Goal: Navigation & Orientation: Find specific page/section

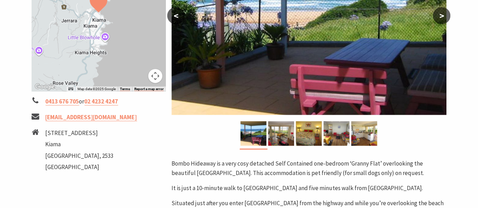
scroll to position [197, 0]
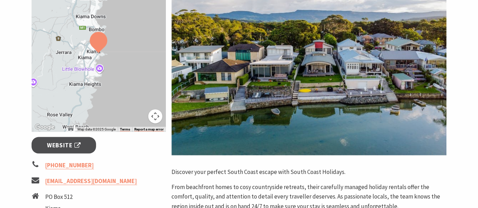
scroll to position [234, 0]
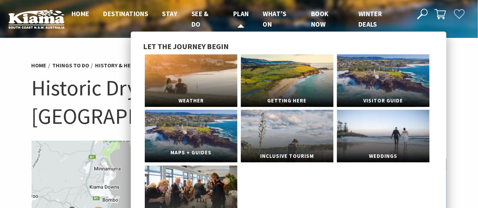
click at [207, 116] on link "Maps + Guides" at bounding box center [191, 136] width 93 height 53
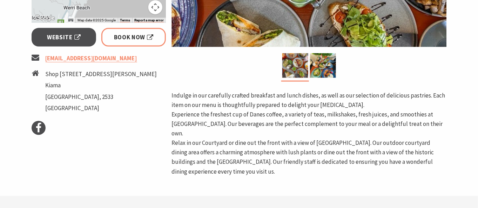
scroll to position [273, 0]
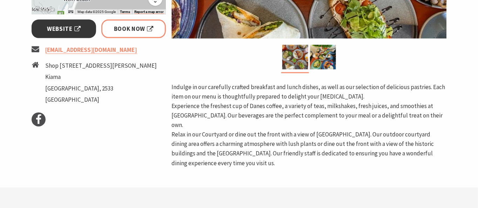
click at [66, 28] on span "Website" at bounding box center [64, 28] width 34 height 9
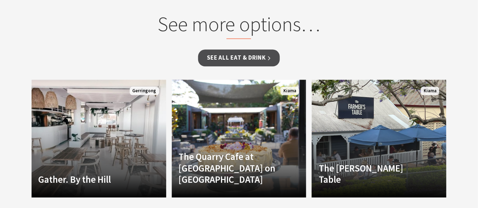
scroll to position [506, 0]
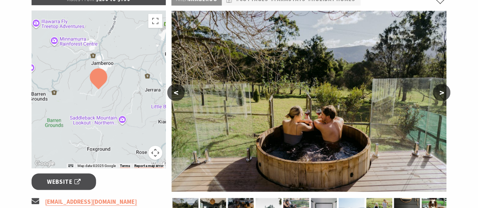
scroll to position [117, 0]
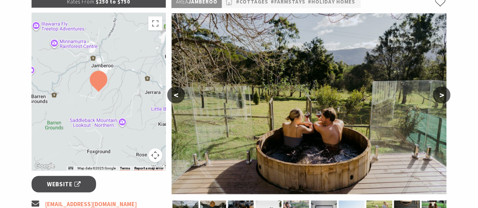
click at [127, 99] on div at bounding box center [99, 92] width 135 height 158
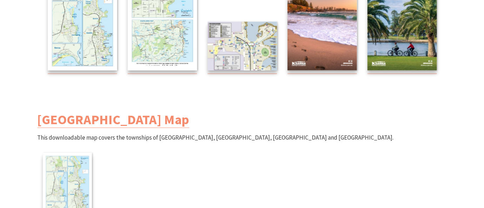
scroll to position [195, 0]
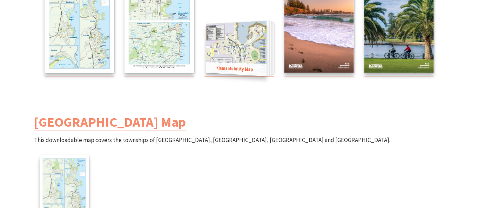
click at [224, 59] on img at bounding box center [236, 48] width 61 height 55
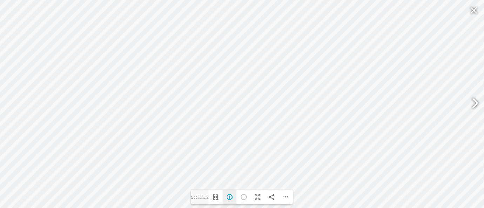
click at [228, 196] on div "Zoom In" at bounding box center [230, 197] width 14 height 15
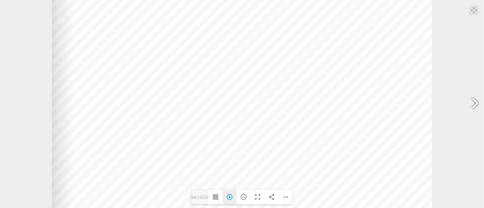
click at [228, 196] on div "Zoom In" at bounding box center [230, 197] width 14 height 15
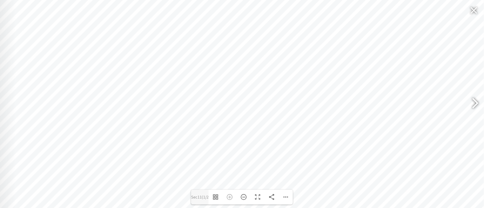
drag, startPoint x: 220, startPoint y: 100, endPoint x: 242, endPoint y: 68, distance: 38.7
click at [242, 68] on div at bounding box center [265, 64] width 562 height 397
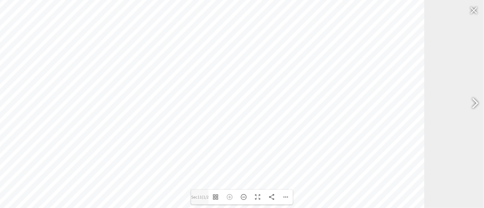
drag, startPoint x: 234, startPoint y: 132, endPoint x: 111, endPoint y: 186, distance: 134.4
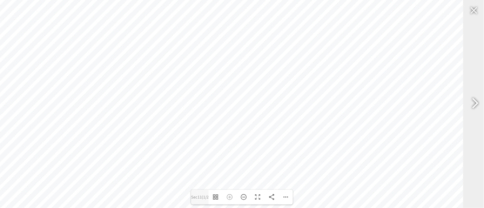
drag, startPoint x: 164, startPoint y: 163, endPoint x: 146, endPoint y: 224, distance: 63.8
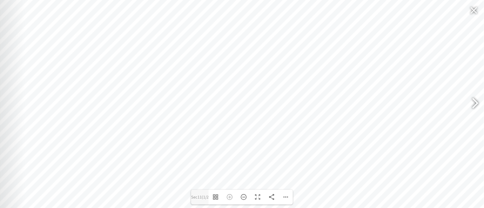
drag, startPoint x: 243, startPoint y: 96, endPoint x: 194, endPoint y: 174, distance: 92.0
click at [194, 174] on div at bounding box center [274, 53] width 562 height 397
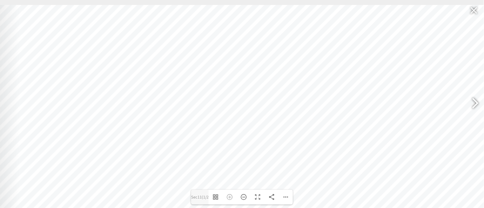
drag, startPoint x: 291, startPoint y: 51, endPoint x: 331, endPoint y: 191, distance: 146.3
click at [331, 191] on div at bounding box center [268, 203] width 562 height 397
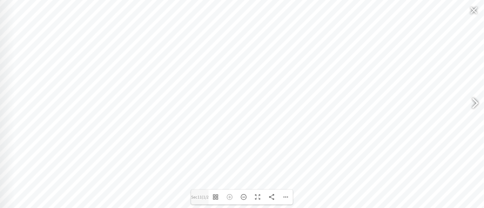
drag, startPoint x: 334, startPoint y: 127, endPoint x: 332, endPoint y: 74, distance: 52.3
click at [332, 74] on div at bounding box center [263, 153] width 562 height 397
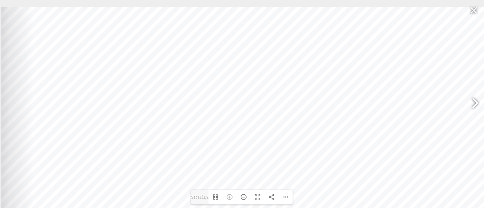
drag, startPoint x: 153, startPoint y: 55, endPoint x: 171, endPoint y: 123, distance: 70.5
click at [171, 123] on div at bounding box center [282, 205] width 562 height 397
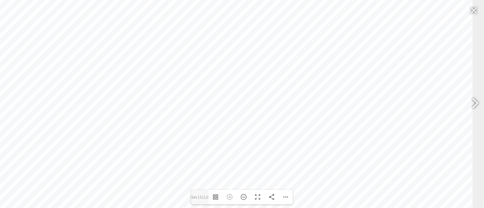
drag, startPoint x: 263, startPoint y: 122, endPoint x: 173, endPoint y: 72, distance: 103.0
click at [173, 72] on div at bounding box center [192, 141] width 562 height 397
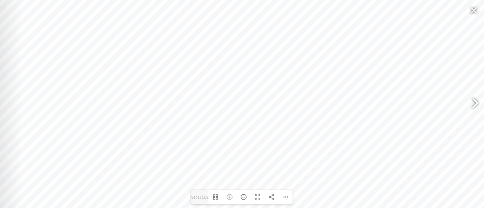
drag, startPoint x: 397, startPoint y: 157, endPoint x: 483, endPoint y: 224, distance: 109.9
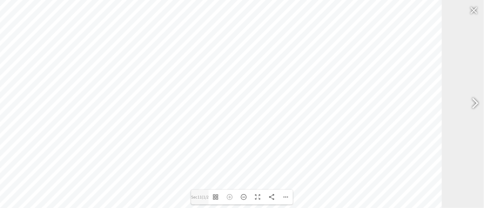
drag, startPoint x: 224, startPoint y: 56, endPoint x: 435, endPoint y: 176, distance: 242.9
click at [435, 176] on div at bounding box center [161, 75] width 562 height 397
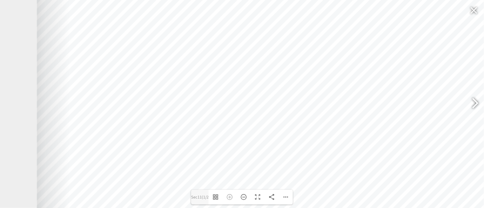
drag, startPoint x: 242, startPoint y: 69, endPoint x: 334, endPoint y: 134, distance: 112.9
click at [334, 134] on div at bounding box center [318, 184] width 562 height 397
drag, startPoint x: 286, startPoint y: 77, endPoint x: 283, endPoint y: 69, distance: 8.0
click at [283, 69] on div at bounding box center [315, 176] width 562 height 397
